Goal: Transaction & Acquisition: Purchase product/service

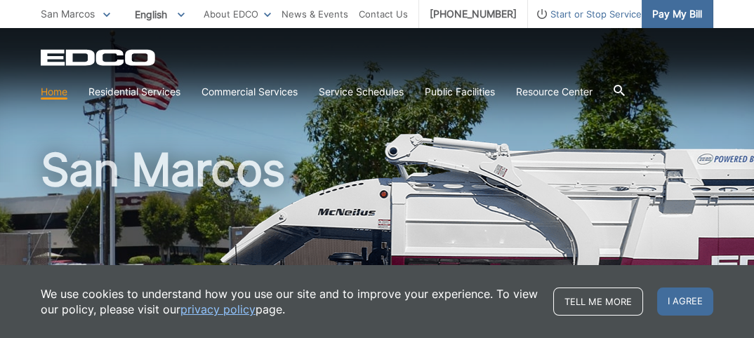
click at [667, 15] on span "Pay My Bill" at bounding box center [677, 13] width 50 height 15
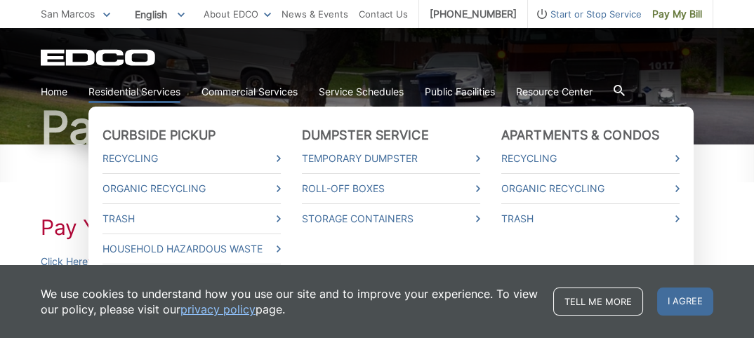
scroll to position [175, 0]
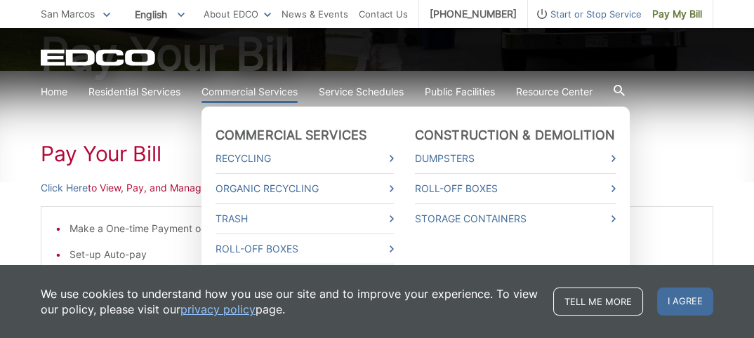
click at [260, 92] on link "Commercial Services" at bounding box center [249, 91] width 96 height 15
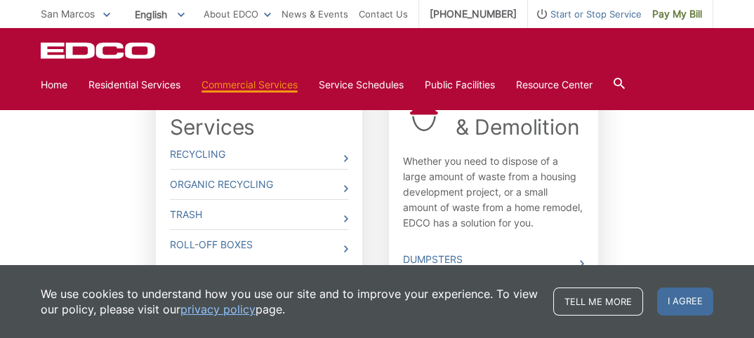
scroll to position [519, 0]
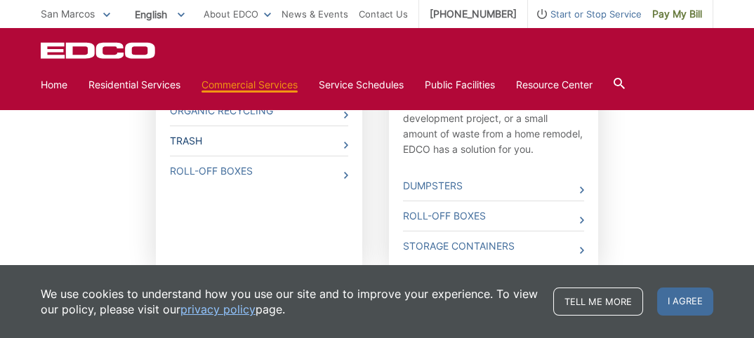
click at [345, 145] on link "Trash" at bounding box center [259, 140] width 178 height 29
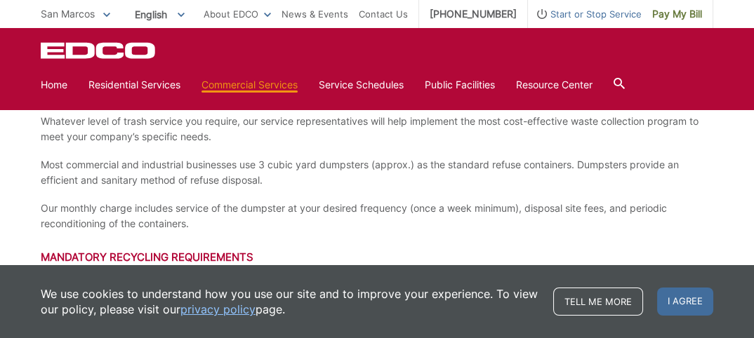
scroll to position [245, 0]
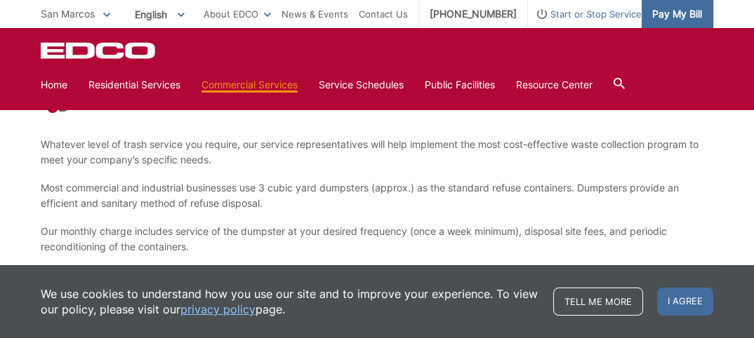
click at [656, 13] on span "Pay My Bill" at bounding box center [677, 13] width 50 height 15
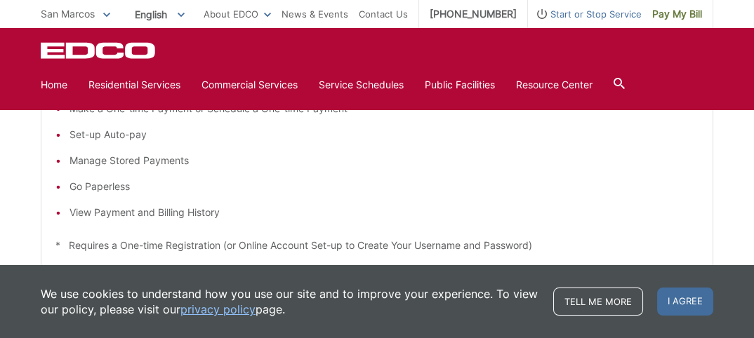
scroll to position [221, 0]
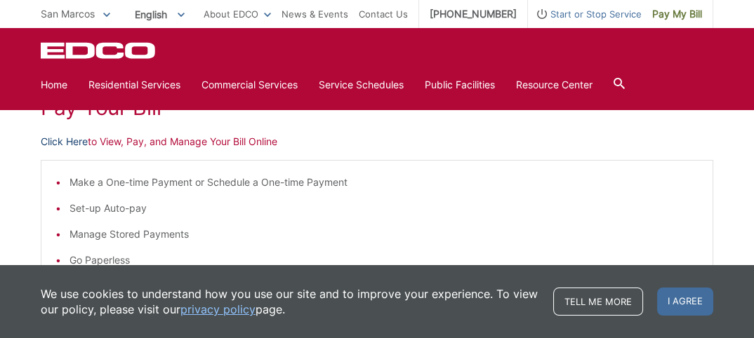
click at [67, 143] on link "Click Here" at bounding box center [64, 141] width 47 height 15
